Goal: Check status

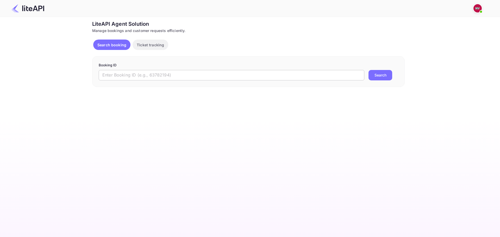
click at [166, 75] on input "text" at bounding box center [231, 75] width 265 height 10
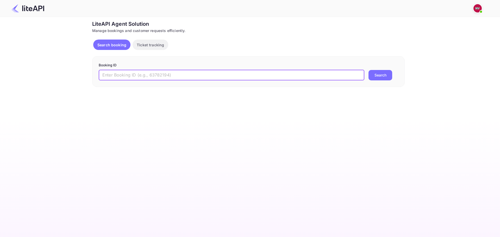
paste input "OCGUQsQqq"
type input "OCGUQsQqq"
click at [368, 70] on button "Search" at bounding box center [380, 75] width 24 height 10
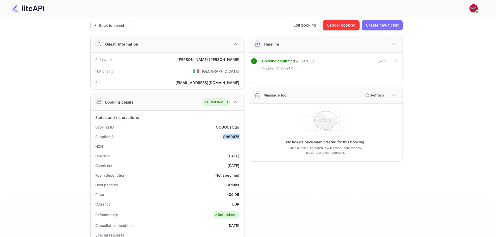
click at [233, 137] on div "8869475" at bounding box center [231, 136] width 16 height 5
copy div "8869475"
